Goal: Task Accomplishment & Management: Use online tool/utility

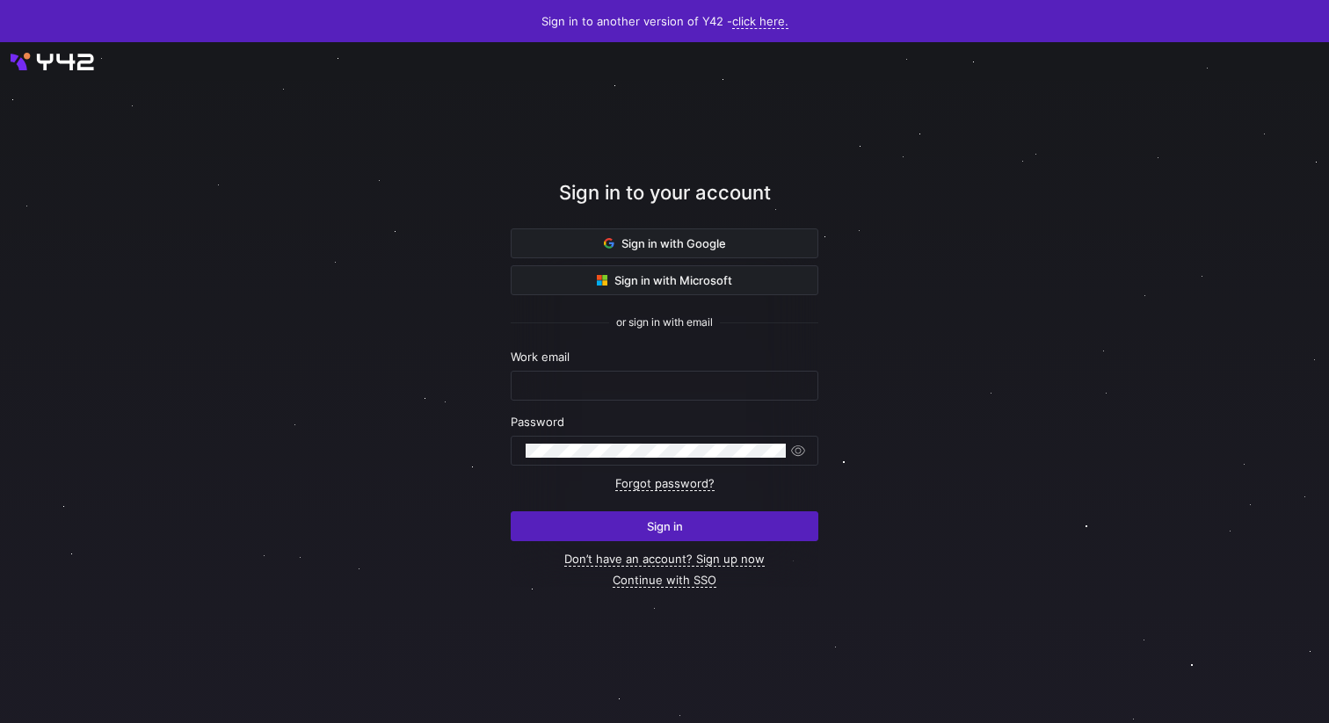
type input "[PERSON_NAME][EMAIL_ADDRESS][DOMAIN_NAME]"
click at [950, 355] on div at bounding box center [665, 382] width 1196 height 613
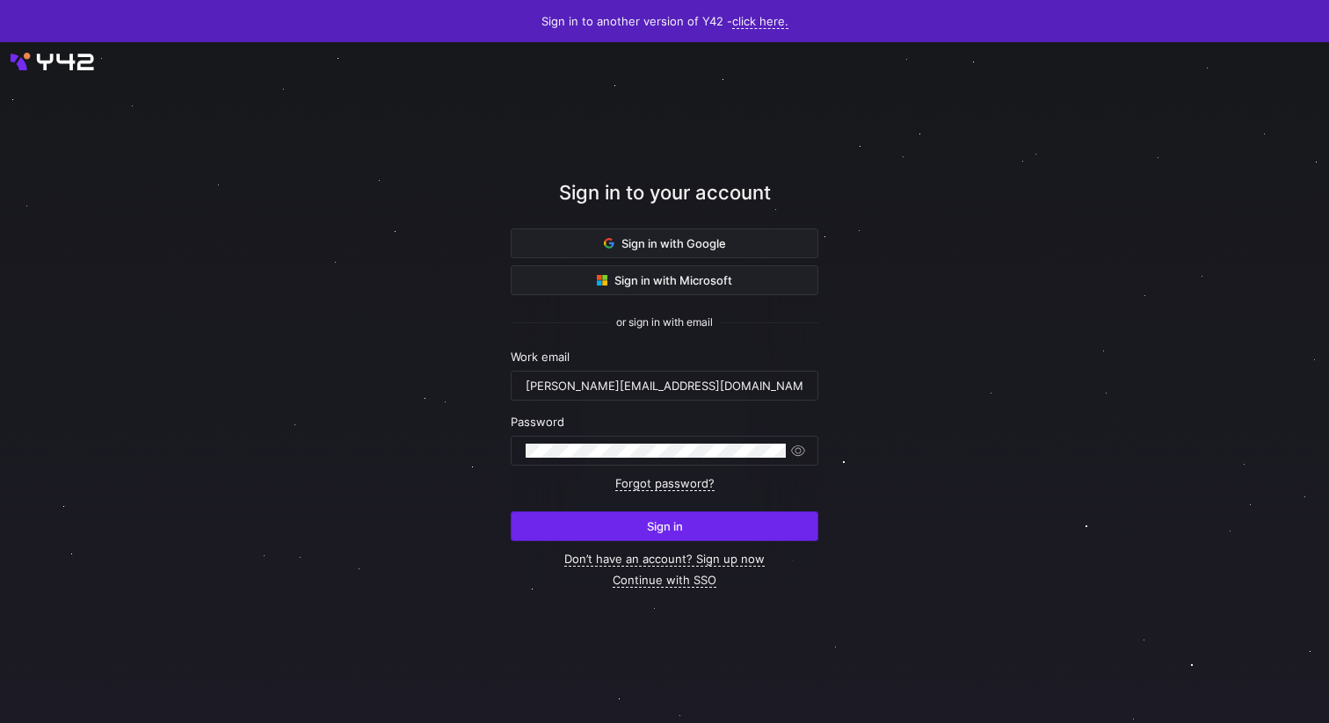
click at [715, 528] on span "submit" at bounding box center [665, 526] width 306 height 28
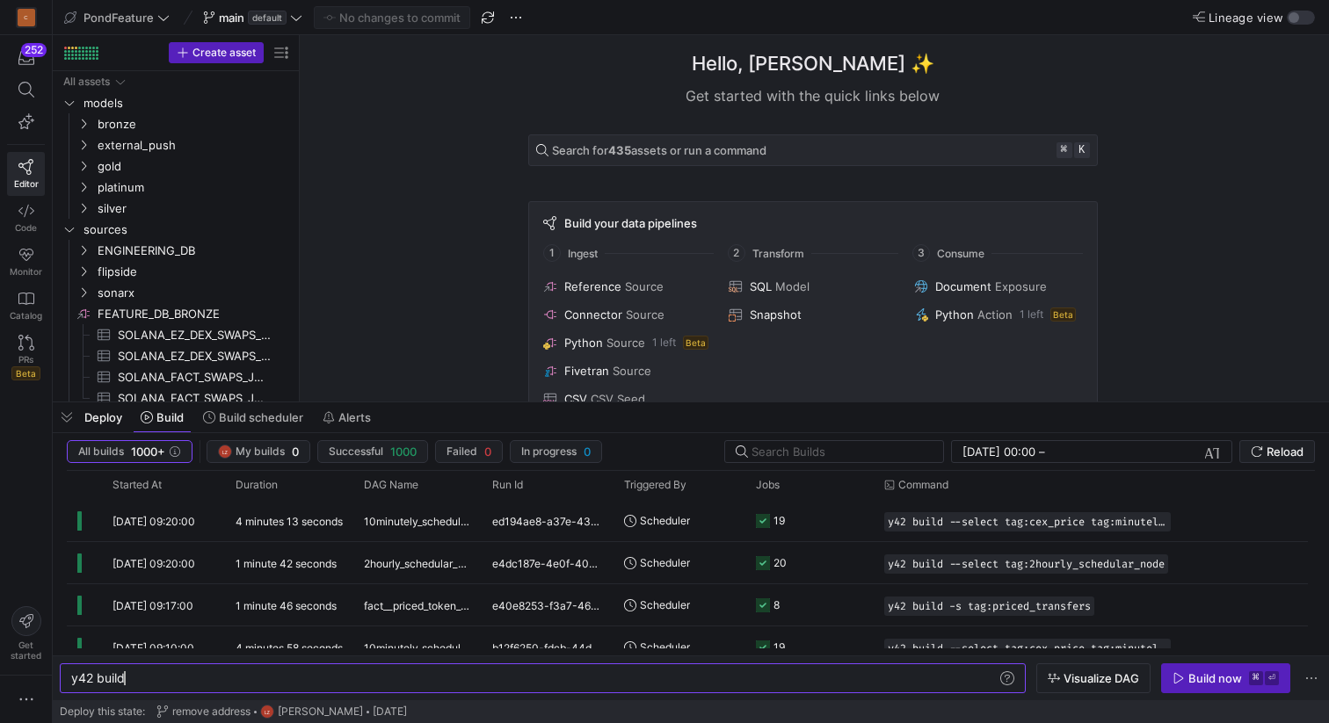
scroll to position [0, 53]
click at [70, 420] on span "button" at bounding box center [67, 418] width 28 height 30
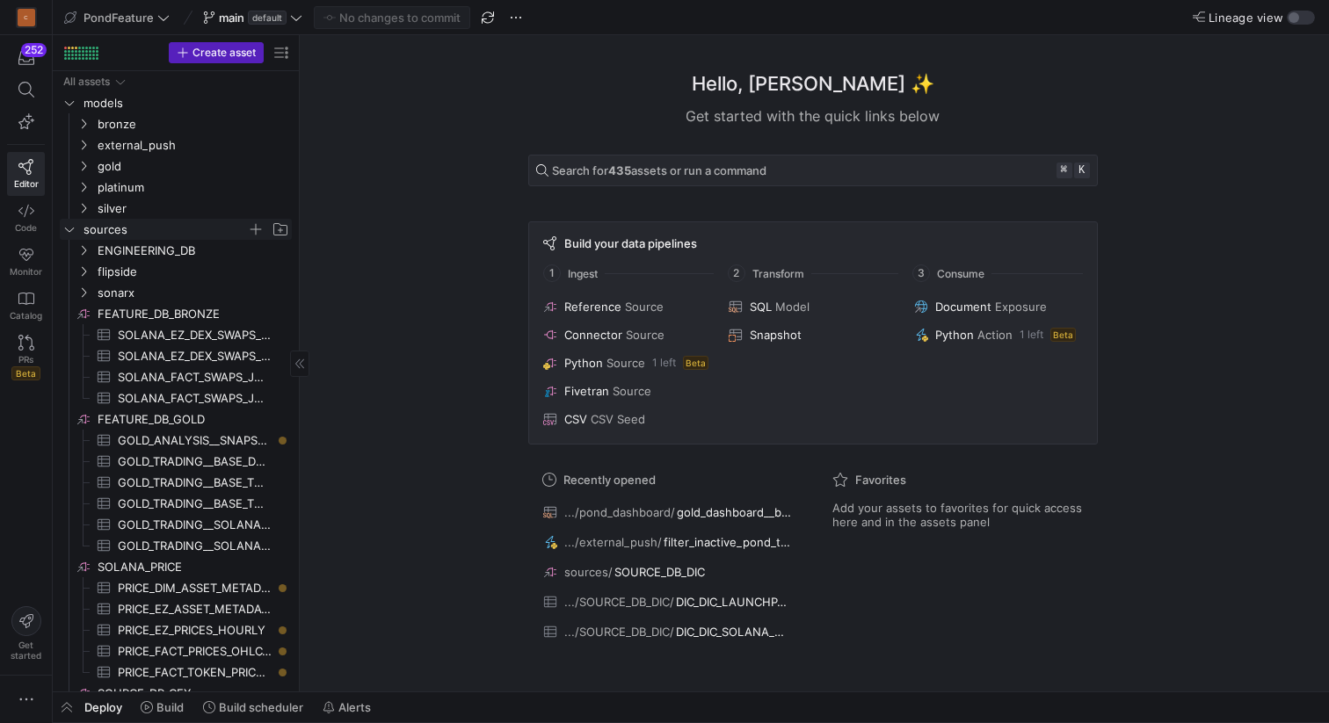
click at [70, 236] on y42-icon "Press SPACE to select this row." at bounding box center [69, 229] width 14 height 14
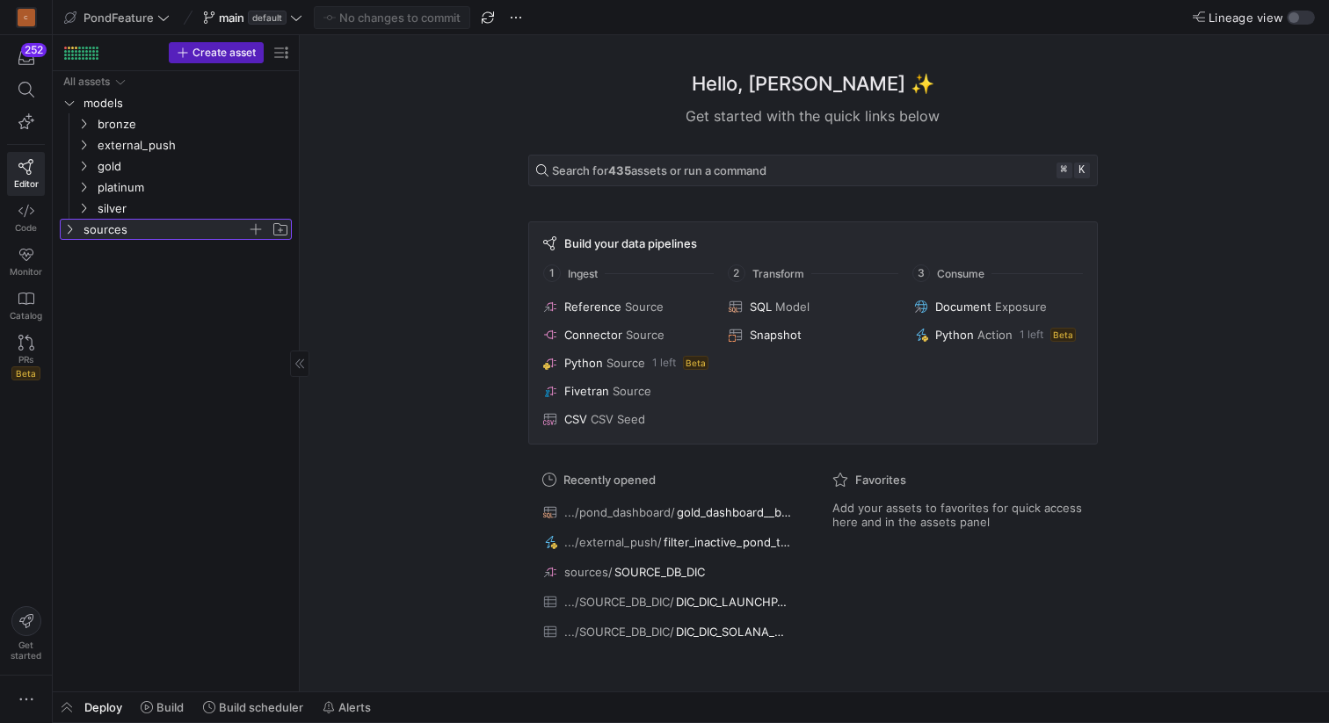
click at [70, 236] on y42-icon at bounding box center [69, 229] width 14 height 14
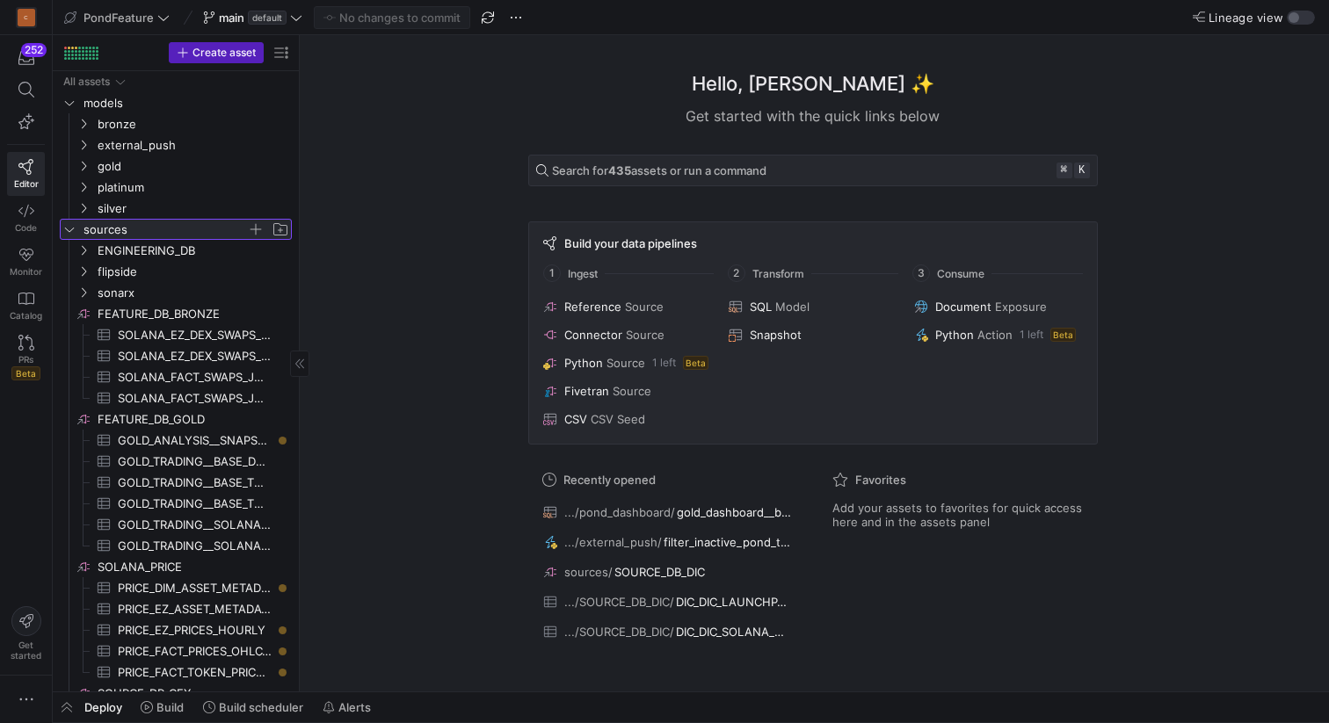
click at [70, 236] on y42-icon at bounding box center [69, 229] width 14 height 14
